Goal: Check status: Check status

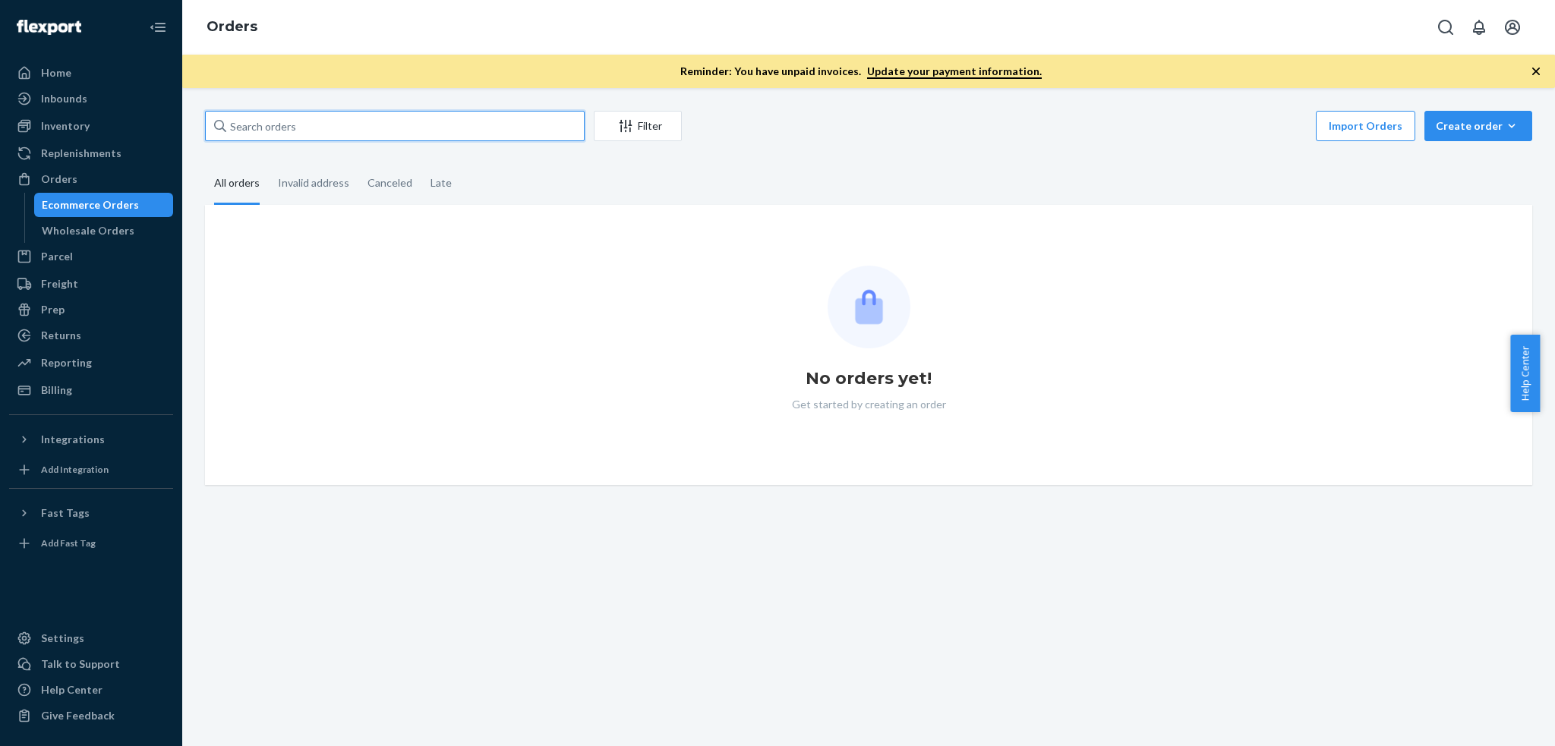
click at [352, 127] on input "text" at bounding box center [395, 126] width 380 height 30
paste input "9002"
type input "9002"
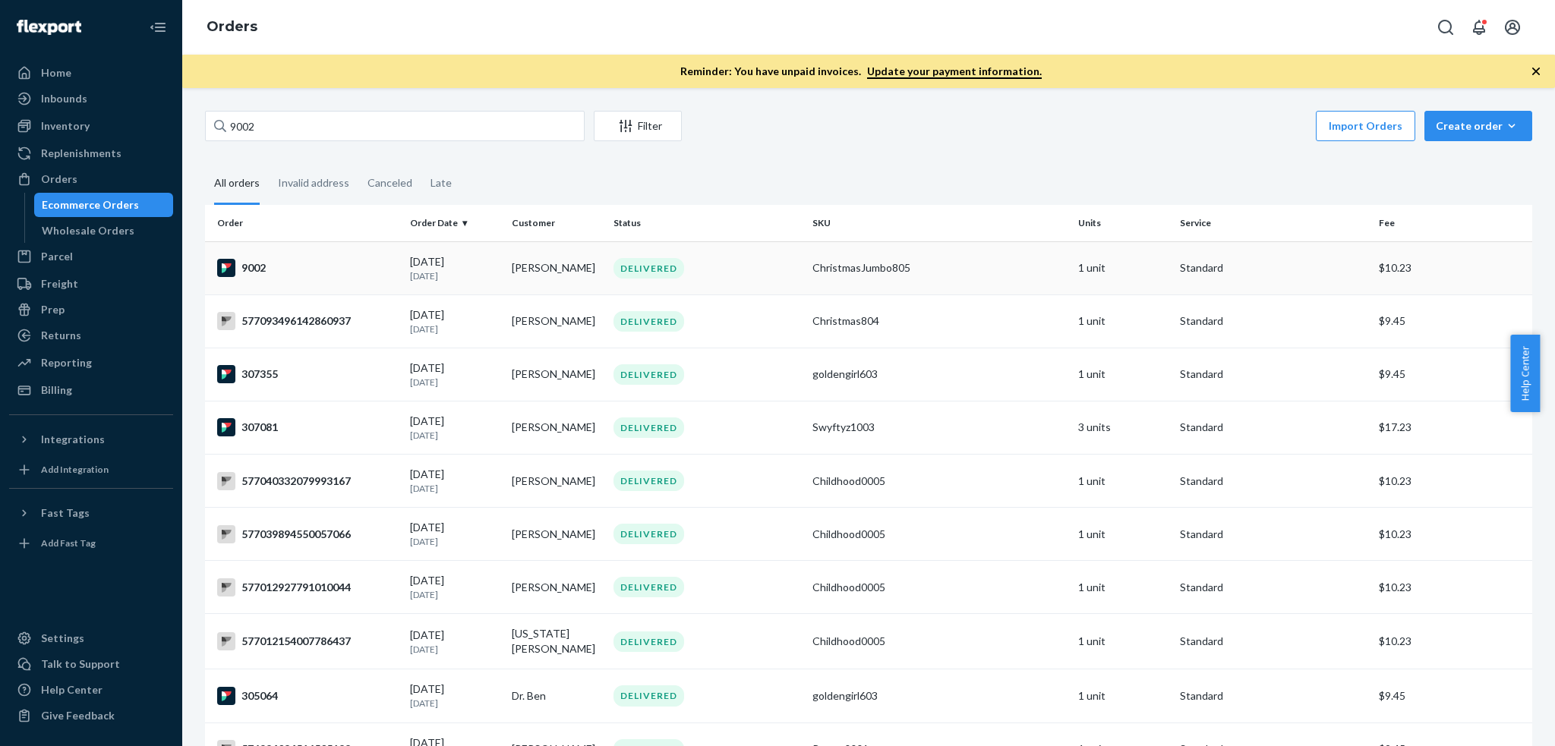
click at [361, 274] on div "9002" at bounding box center [307, 268] width 181 height 18
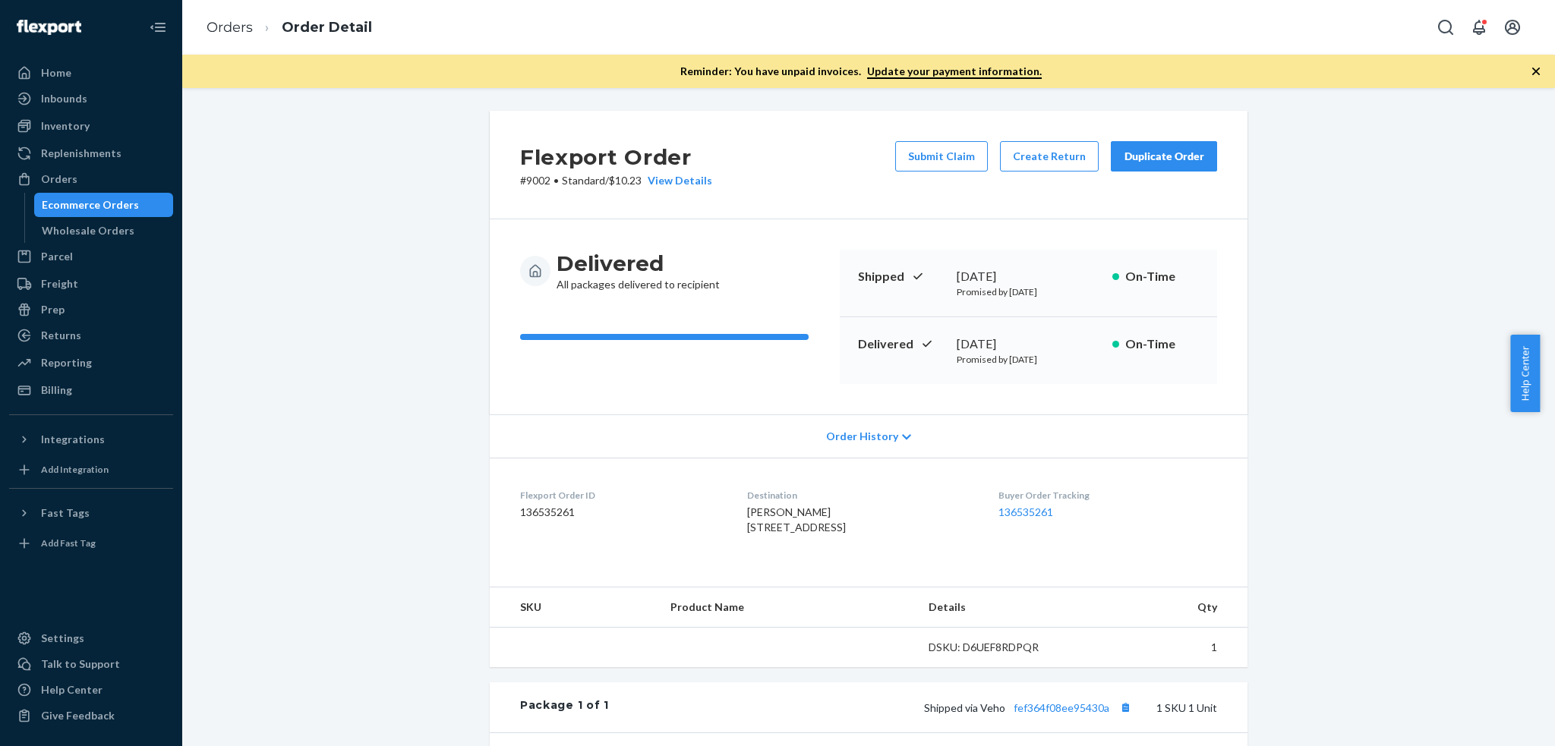
scroll to position [202, 0]
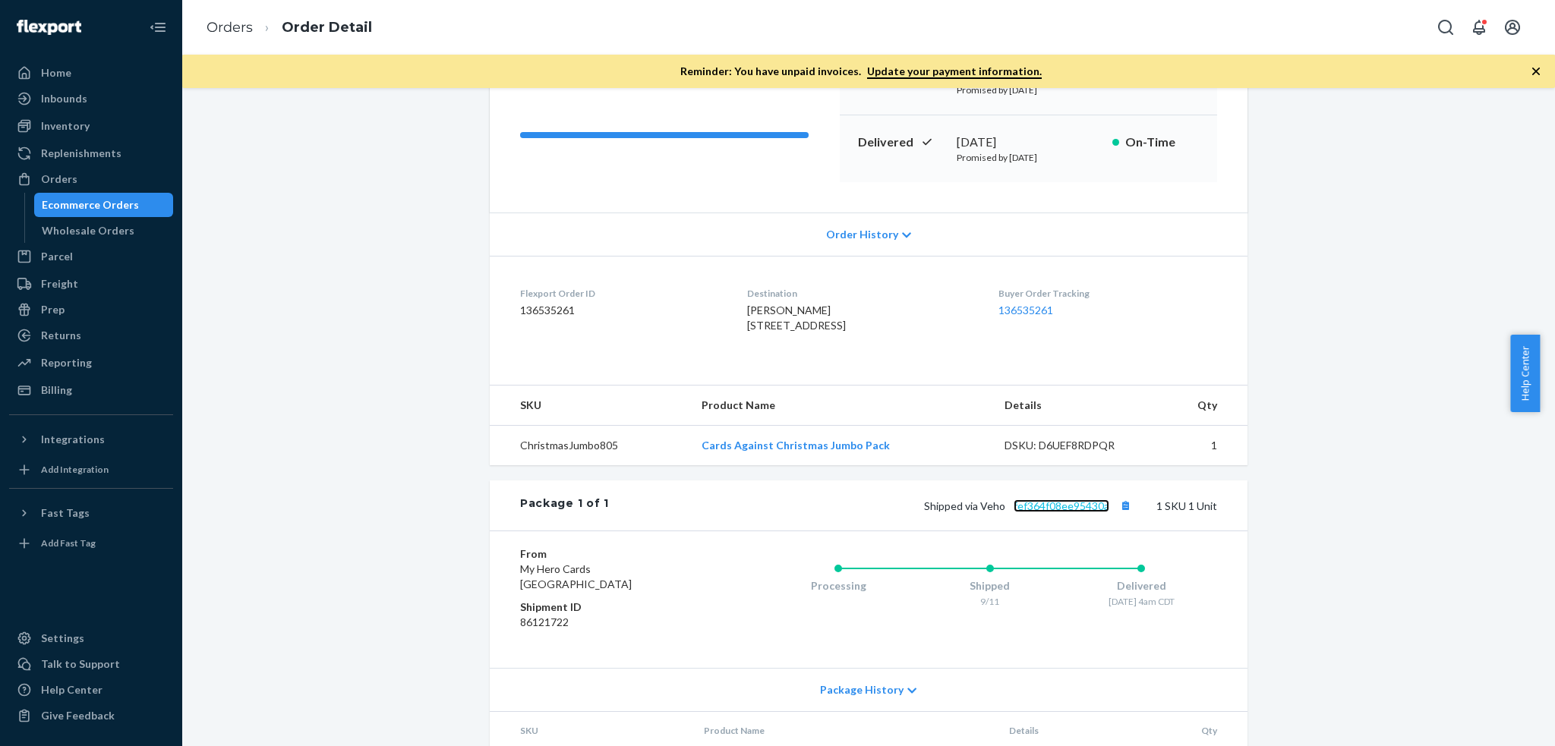
click at [1038, 513] on link "fef364f08ee95430a" at bounding box center [1062, 506] width 96 height 13
click at [240, 22] on link "Orders" at bounding box center [230, 27] width 46 height 17
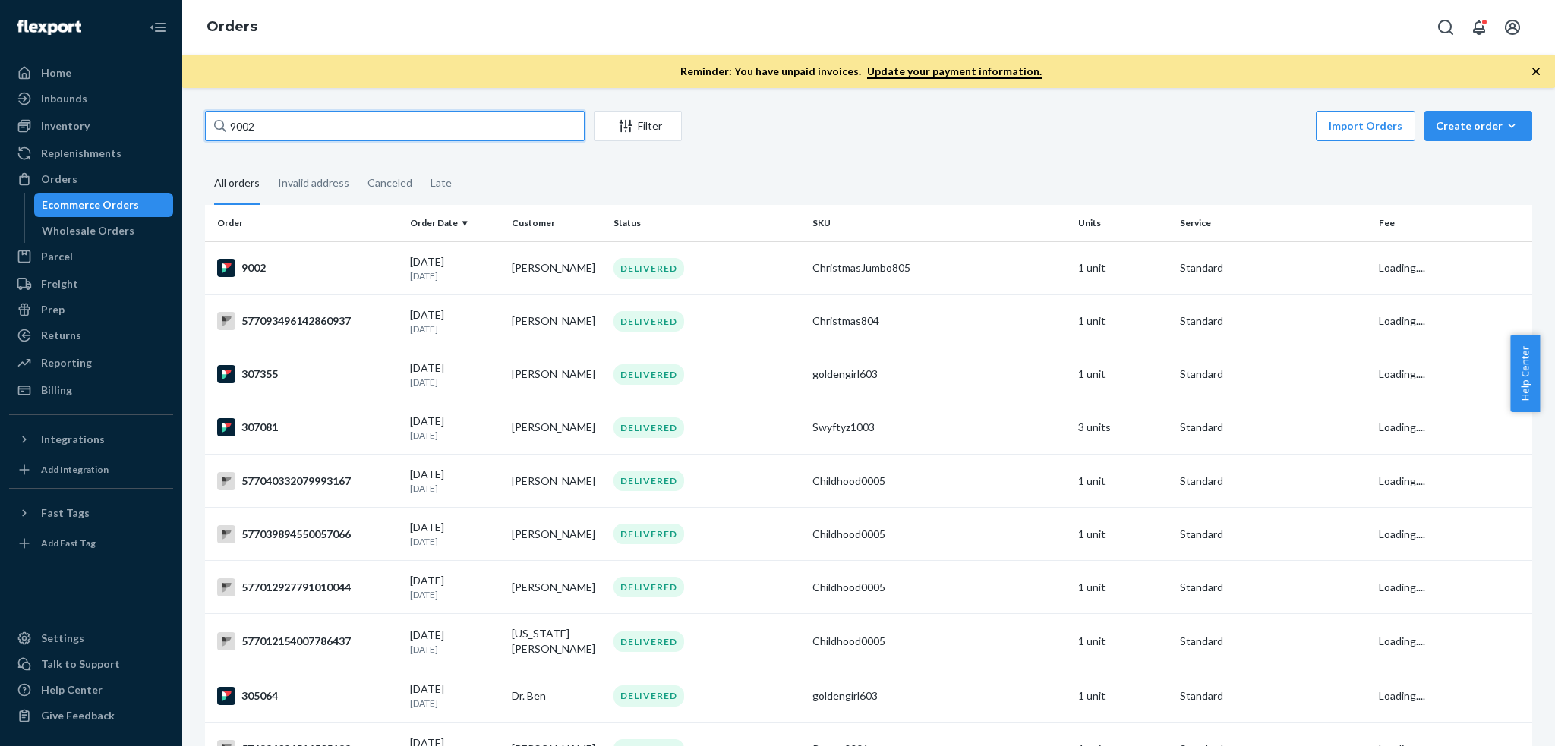
click at [393, 119] on input "9002" at bounding box center [395, 126] width 380 height 30
paste input "308310"
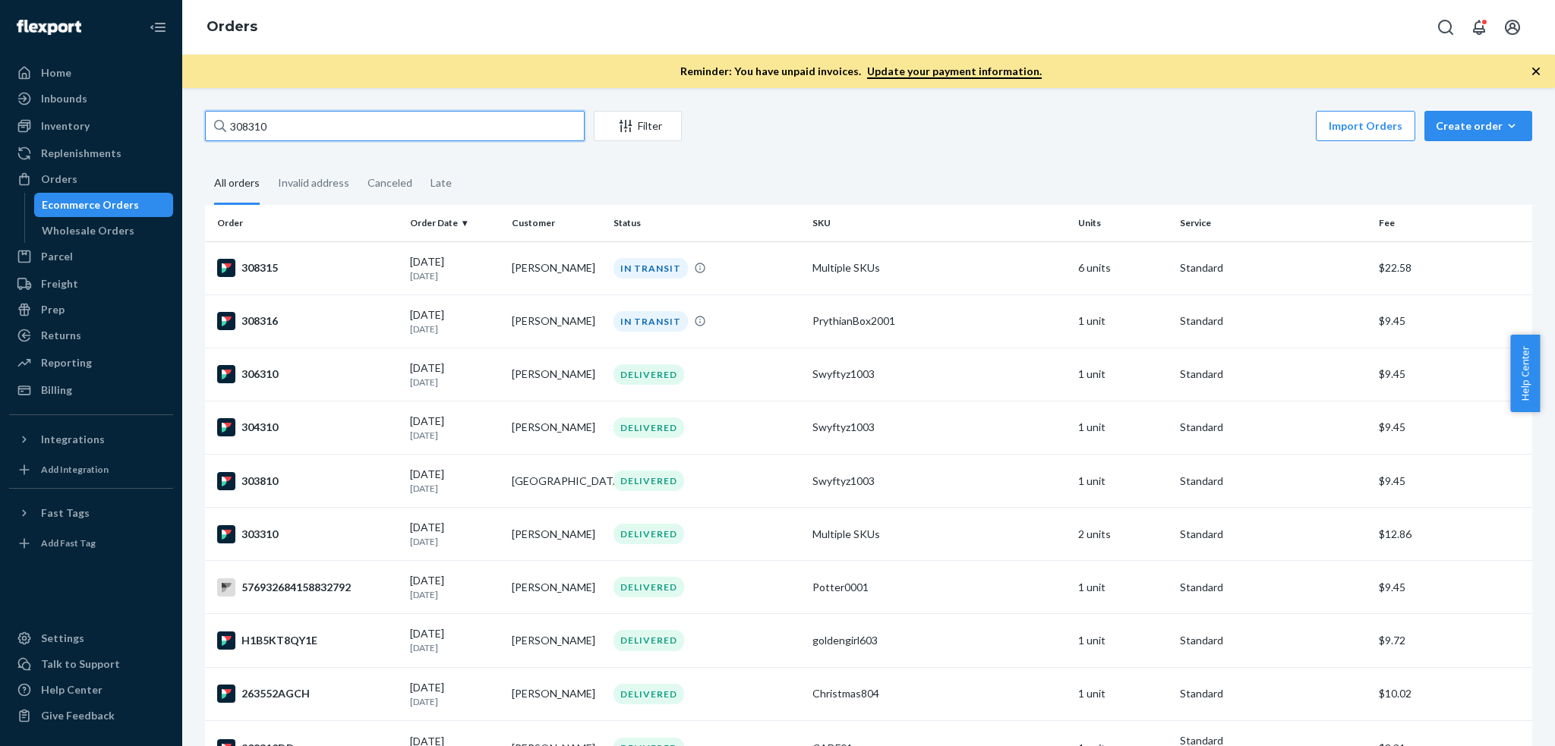
type input "308310"
